Goal: Information Seeking & Learning: Find specific fact

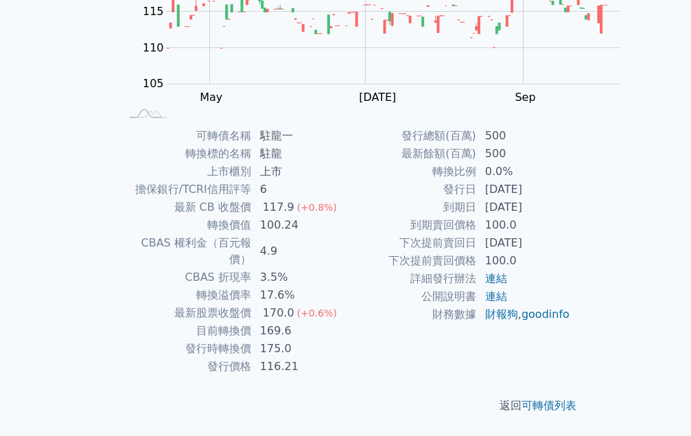
scroll to position [268, 0]
drag, startPoint x: 353, startPoint y: 237, endPoint x: 386, endPoint y: 237, distance: 32.9
click at [346, 322] on td "169.6" at bounding box center [299, 331] width 94 height 18
drag, startPoint x: 353, startPoint y: 81, endPoint x: 370, endPoint y: 81, distance: 17.1
click at [346, 127] on td "駐龍一" at bounding box center [299, 136] width 94 height 18
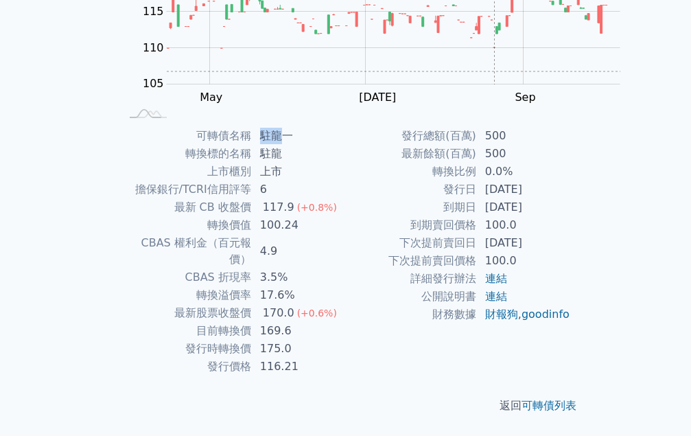
copy td "駐龍"
drag, startPoint x: 354, startPoint y: 240, endPoint x: 381, endPoint y: 237, distance: 26.9
click at [346, 322] on td "169.6" at bounding box center [299, 331] width 94 height 18
click at [346, 340] on td "175.0" at bounding box center [299, 349] width 94 height 18
drag, startPoint x: 355, startPoint y: 238, endPoint x: 381, endPoint y: 237, distance: 25.4
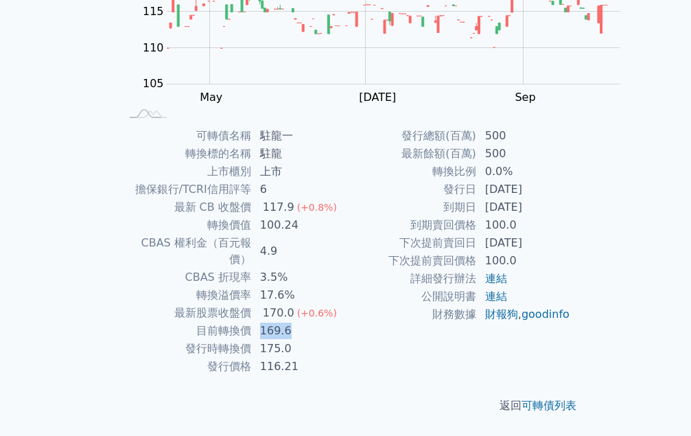
click at [346, 322] on td "169.6" at bounding box center [299, 331] width 94 height 18
click at [337, 305] on div "(+0.6%)" at bounding box center [317, 313] width 40 height 16
drag, startPoint x: 355, startPoint y: 241, endPoint x: 384, endPoint y: 241, distance: 29.5
click at [346, 322] on td "169.6" at bounding box center [299, 331] width 94 height 18
click at [346, 340] on td "175.0" at bounding box center [299, 349] width 94 height 18
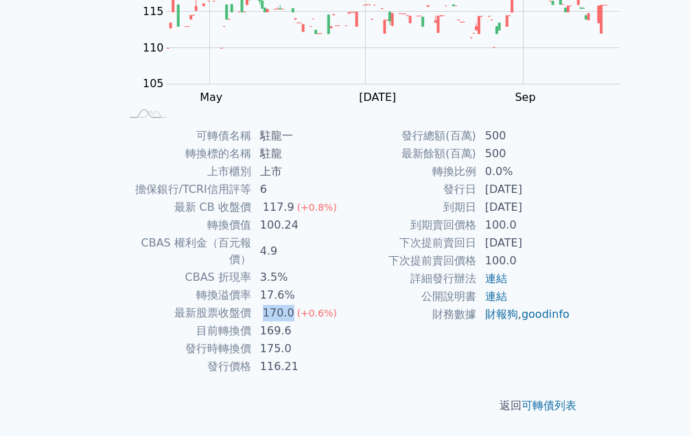
drag, startPoint x: 355, startPoint y: 225, endPoint x: 379, endPoint y: 223, distance: 24.1
click at [297, 305] on div "170.0" at bounding box center [278, 313] width 37 height 16
drag, startPoint x: 355, startPoint y: 244, endPoint x: 393, endPoint y: 243, distance: 38.4
click at [346, 243] on tbody "可轉債名稱 駐龍一 轉換標的名稱 駐龍 上市櫃別 上市 擔保銀行/TCRI信用評等 6 最新 CB 收盤價 117.9 (+0.8%) 轉換價值 100.24…" at bounding box center [233, 251] width 225 height 248
click at [346, 357] on td "116.21" at bounding box center [299, 366] width 94 height 18
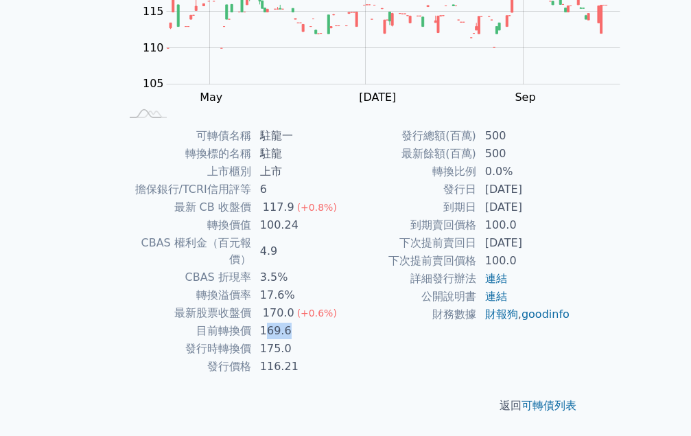
drag, startPoint x: 357, startPoint y: 235, endPoint x: 391, endPoint y: 236, distance: 34.3
click at [346, 322] on td "169.6" at bounding box center [299, 331] width 94 height 18
click at [346, 340] on td "175.0" at bounding box center [299, 349] width 94 height 18
drag, startPoint x: 355, startPoint y: 235, endPoint x: 392, endPoint y: 235, distance: 37.0
click at [346, 322] on td "169.6" at bounding box center [299, 331] width 94 height 18
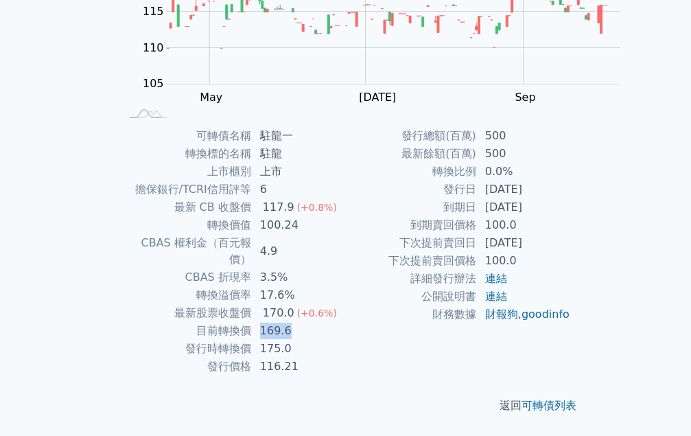
scroll to position [337, 0]
drag, startPoint x: 400, startPoint y: 262, endPoint x: 372, endPoint y: 261, distance: 27.4
click at [477, 198] on td "[DATE]" at bounding box center [524, 189] width 94 height 18
drag, startPoint x: 350, startPoint y: 270, endPoint x: 410, endPoint y: 272, distance: 60.4
click at [477, 216] on td "[DATE]" at bounding box center [524, 207] width 94 height 18
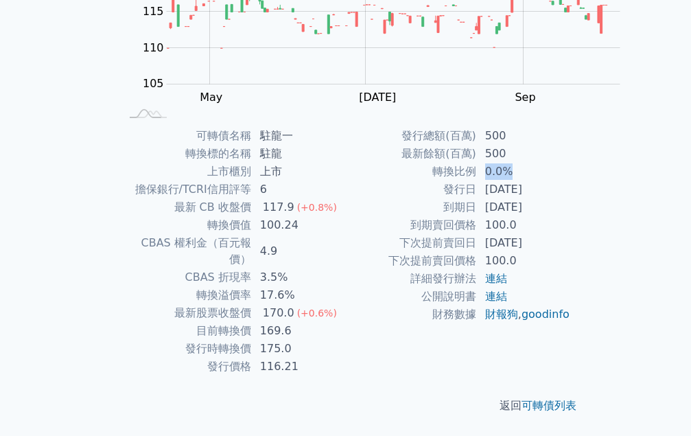
drag, startPoint x: 354, startPoint y: 246, endPoint x: 396, endPoint y: 246, distance: 42.5
click at [477, 180] on td "0.0%" at bounding box center [524, 172] width 94 height 18
click at [477, 198] on td "[DATE]" at bounding box center [524, 189] width 94 height 18
drag, startPoint x: 356, startPoint y: 213, endPoint x: 375, endPoint y: 213, distance: 19.2
click at [477, 145] on td "500" at bounding box center [524, 136] width 94 height 18
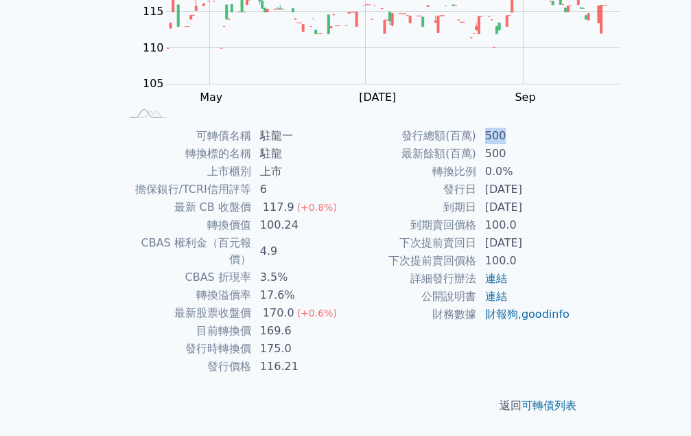
click at [477, 145] on td "500" at bounding box center [524, 136] width 94 height 18
click at [477, 180] on td "0.0%" at bounding box center [524, 172] width 94 height 18
drag, startPoint x: 355, startPoint y: 201, endPoint x: 406, endPoint y: 201, distance: 51.4
click at [346, 357] on td "116.21" at bounding box center [299, 366] width 94 height 18
drag, startPoint x: 414, startPoint y: 204, endPoint x: 358, endPoint y: 177, distance: 62.3
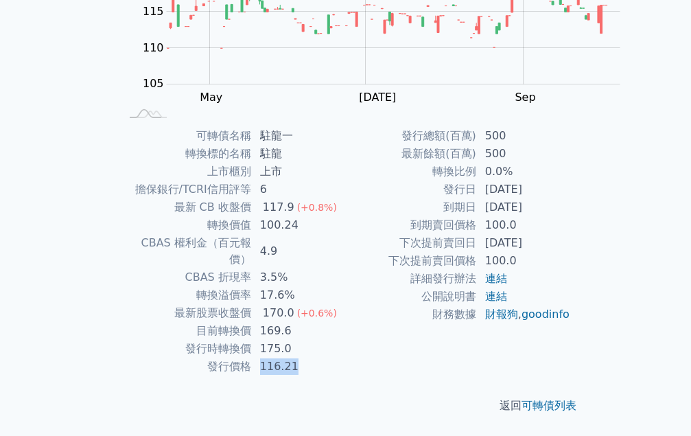
click at [346, 357] on td "116.21" at bounding box center [299, 366] width 94 height 18
drag, startPoint x: 345, startPoint y: 164, endPoint x: 383, endPoint y: 169, distance: 38.8
click at [346, 322] on tr "目前轉換價 169.6" at bounding box center [233, 331] width 225 height 18
click at [346, 340] on td "175.0" at bounding box center [299, 349] width 94 height 18
click at [346, 252] on td "下次提前賣回日" at bounding box center [411, 243] width 131 height 18
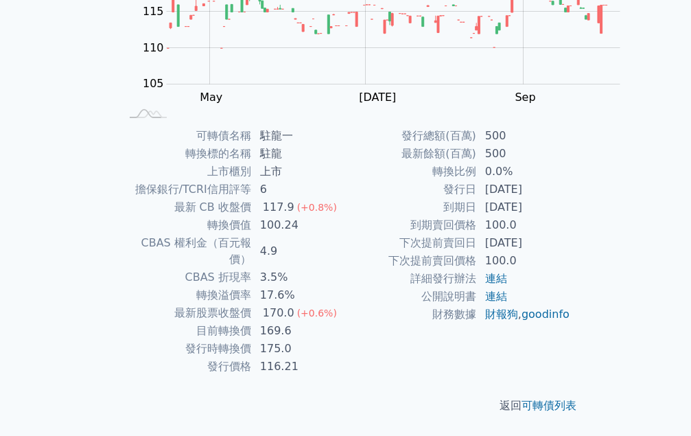
scroll to position [200, 0]
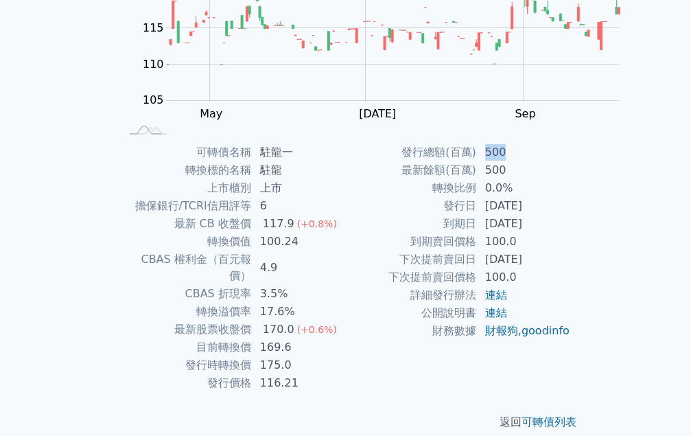
drag, startPoint x: 350, startPoint y: 353, endPoint x: 390, endPoint y: 353, distance: 40.5
click at [477, 161] on td "500" at bounding box center [524, 152] width 94 height 18
drag, startPoint x: 357, startPoint y: 351, endPoint x: 388, endPoint y: 351, distance: 30.9
click at [477, 161] on td "500" at bounding box center [524, 152] width 94 height 18
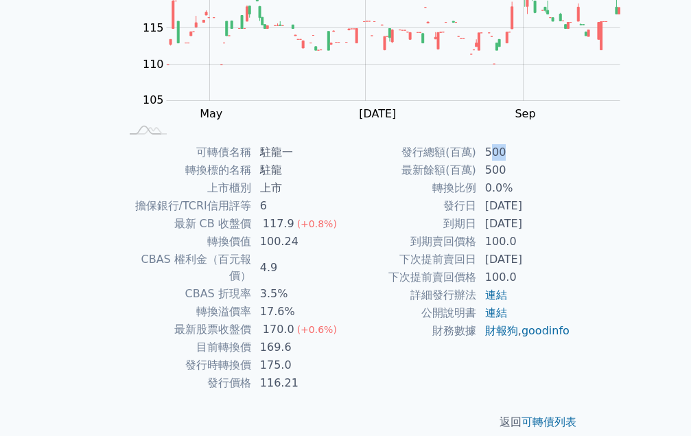
click at [477, 161] on td "500" at bounding box center [524, 152] width 94 height 18
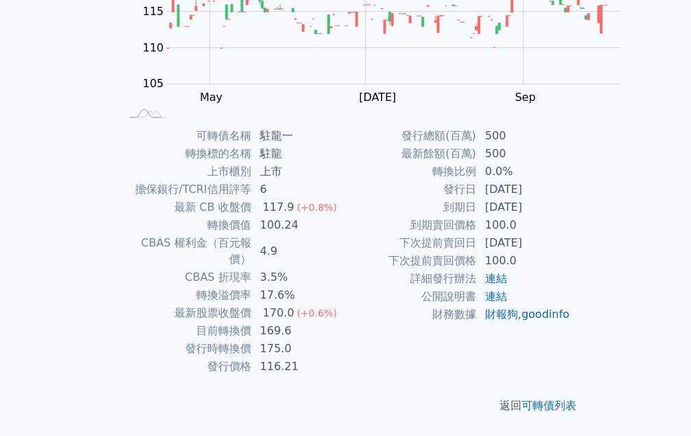
scroll to position [268, 0]
drag, startPoint x: 351, startPoint y: 237, endPoint x: 379, endPoint y: 239, distance: 27.5
click at [346, 322] on td "169.6" at bounding box center [299, 331] width 94 height 18
drag, startPoint x: 346, startPoint y: 254, endPoint x: 394, endPoint y: 254, distance: 48.7
click at [346, 340] on td "175.0" at bounding box center [299, 349] width 94 height 18
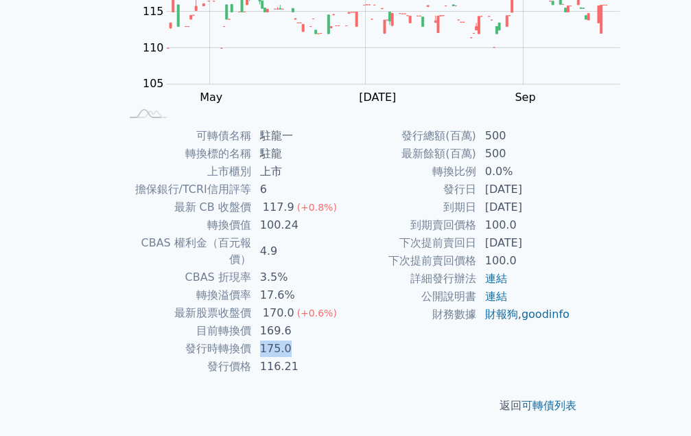
click at [346, 340] on td "175.0" at bounding box center [299, 349] width 94 height 18
